Goal: Register for event/course

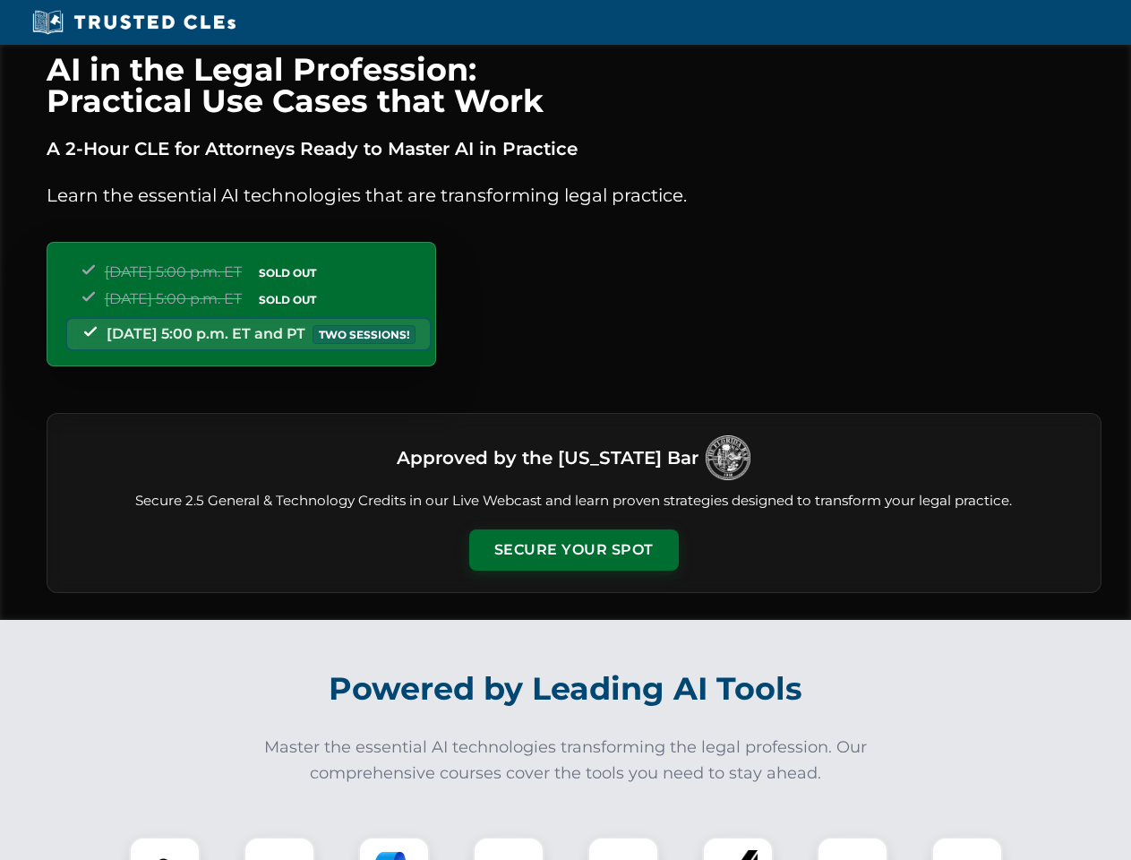
click at [573, 550] on button "Secure Your Spot" at bounding box center [574, 549] width 210 height 41
click at [165, 848] on img at bounding box center [165, 872] width 52 height 52
